Goal: Task Accomplishment & Management: Manage account settings

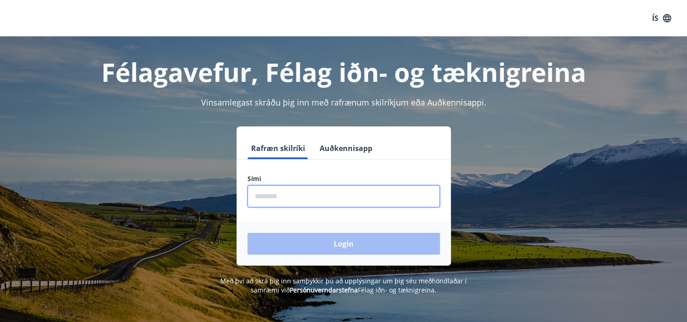
click at [282, 194] on input "phone" at bounding box center [344, 196] width 193 height 22
type input "********"
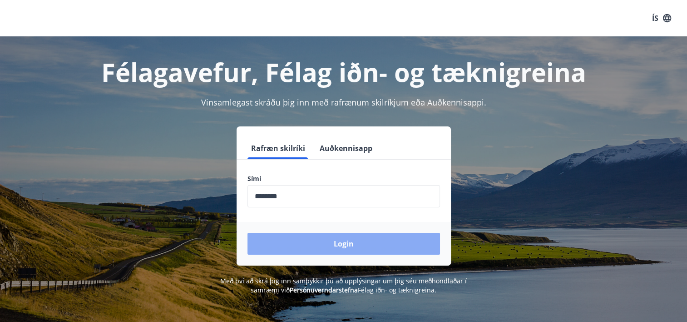
click at [340, 244] on button "Login" at bounding box center [344, 244] width 193 height 22
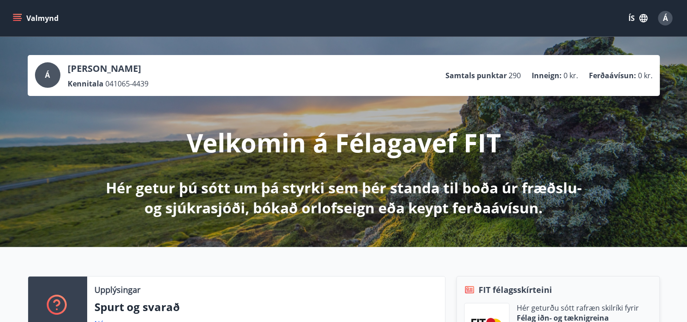
click at [18, 18] on icon "menu" at bounding box center [18, 18] width 10 height 1
